Goal: Task Accomplishment & Management: Manage account settings

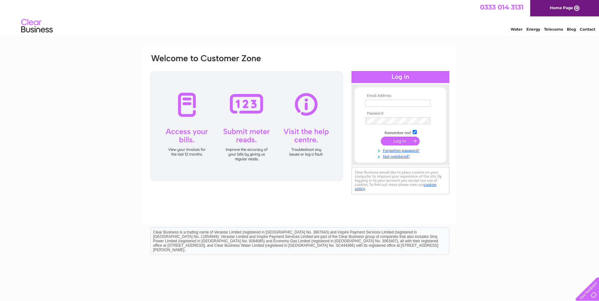
click at [371, 103] on input "text" at bounding box center [397, 103] width 65 height 7
click at [414, 102] on input "text" at bounding box center [397, 103] width 65 height 7
paste input "[EMAIL_ADDRESS][DOMAIN_NAME]"
type input "[EMAIL_ADDRESS][DOMAIN_NAME]"
click at [405, 142] on input "submit" at bounding box center [400, 141] width 39 height 9
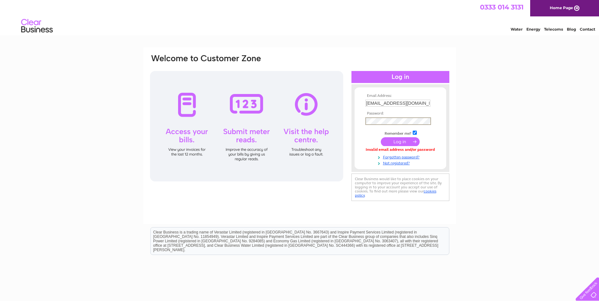
click at [398, 140] on input "submit" at bounding box center [400, 141] width 39 height 9
